Goal: Task Accomplishment & Management: Use online tool/utility

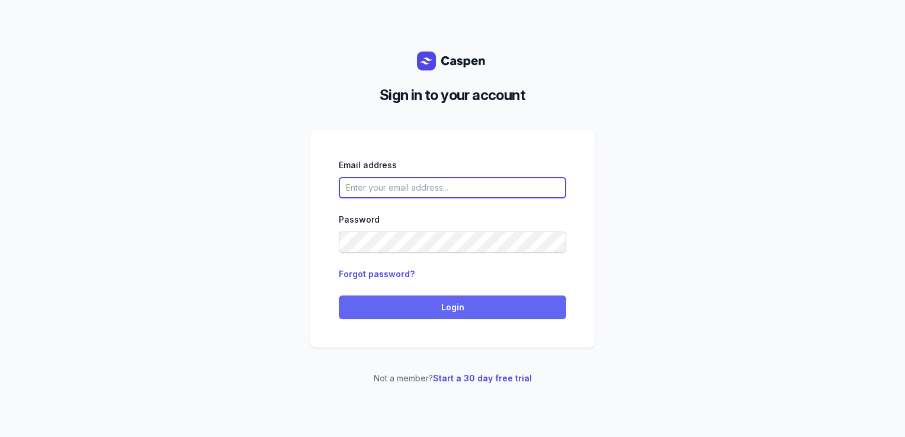
type input "[PERSON_NAME][EMAIL_ADDRESS][DOMAIN_NAME][PERSON_NAME]"
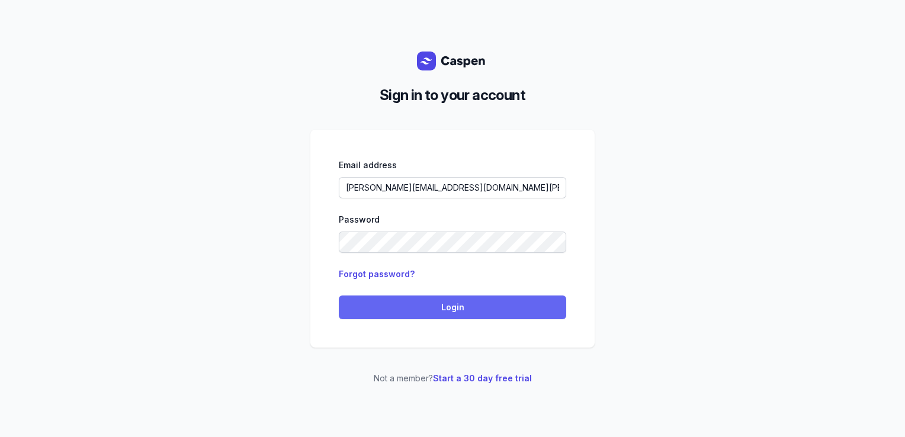
click at [467, 310] on span "Login" at bounding box center [452, 307] width 213 height 14
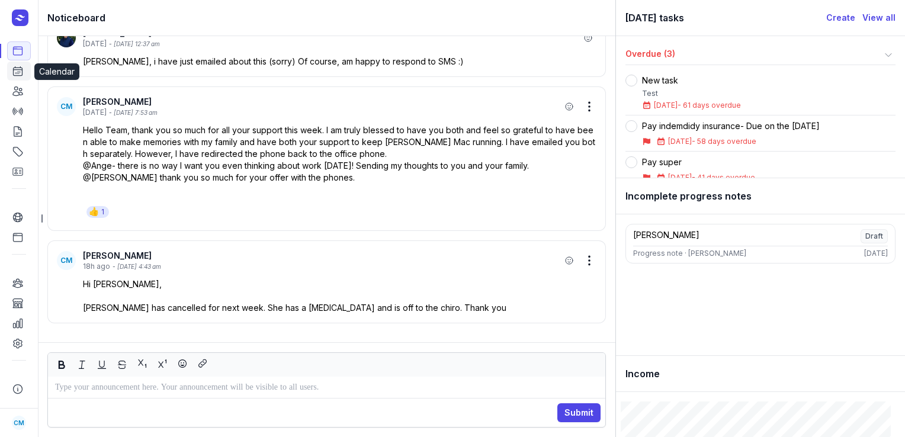
click at [19, 80] on link "Calendar" at bounding box center [19, 71] width 24 height 19
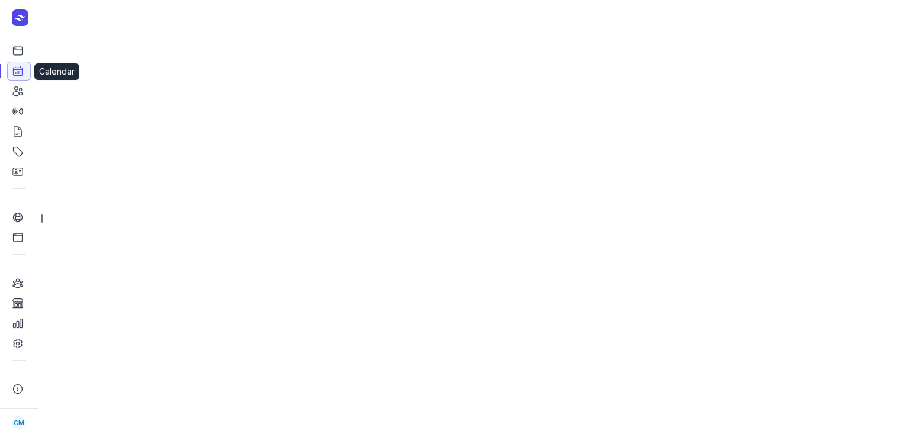
select select "week"
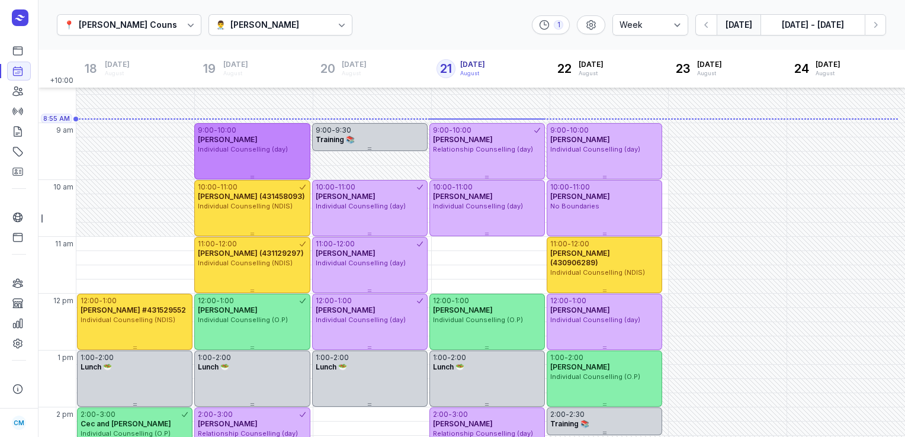
scroll to position [21, 0]
